Goal: Information Seeking & Learning: Learn about a topic

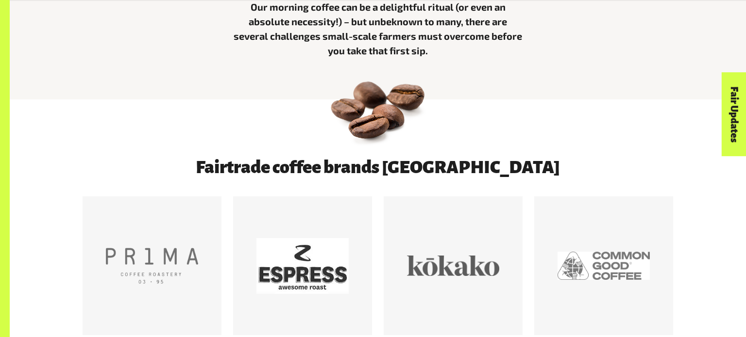
scroll to position [273, 0]
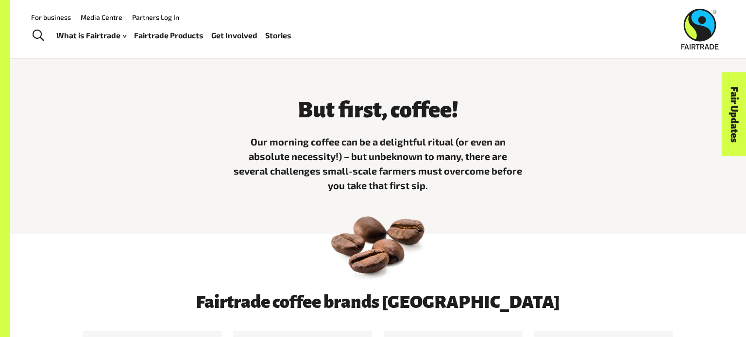
click at [165, 41] on link "Fairtrade Products" at bounding box center [168, 36] width 69 height 14
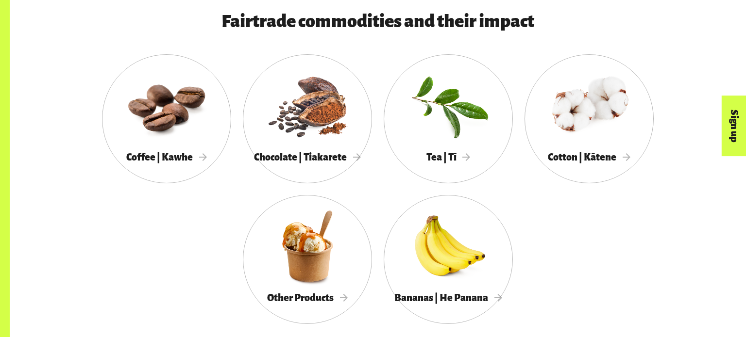
scroll to position [547, 0]
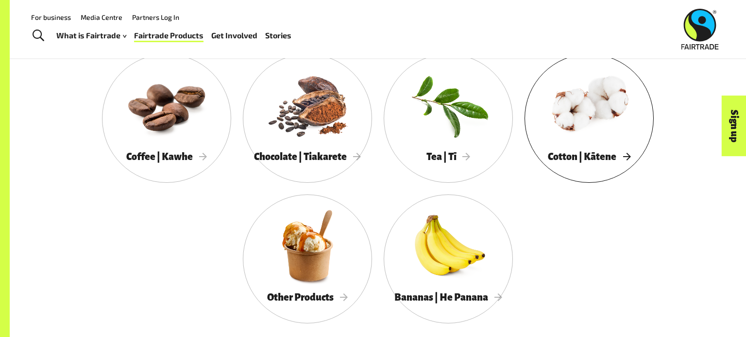
click at [618, 145] on div at bounding box center [588, 105] width 129 height 84
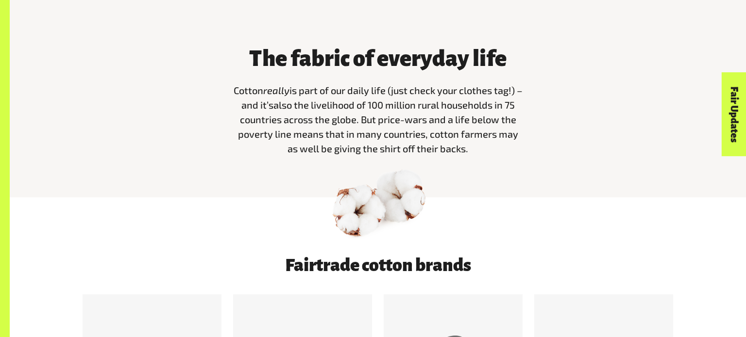
scroll to position [325, 0]
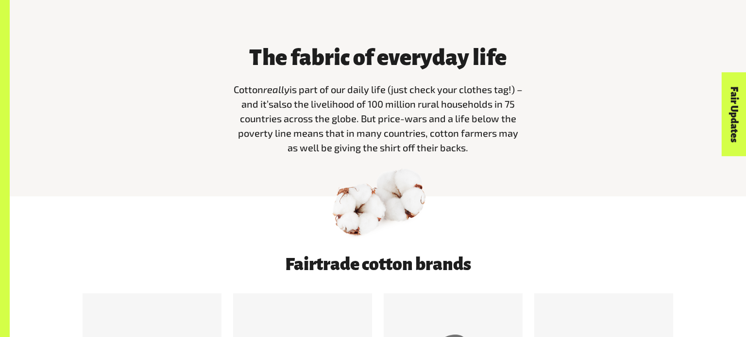
click at [532, 250] on div at bounding box center [378, 226] width 736 height 58
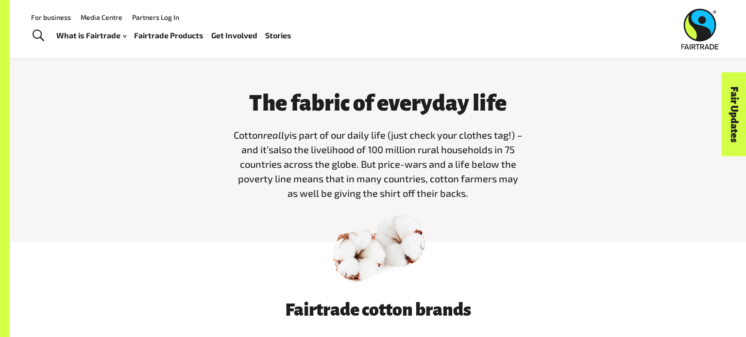
scroll to position [283, 0]
